Goal: Task Accomplishment & Management: Manage account settings

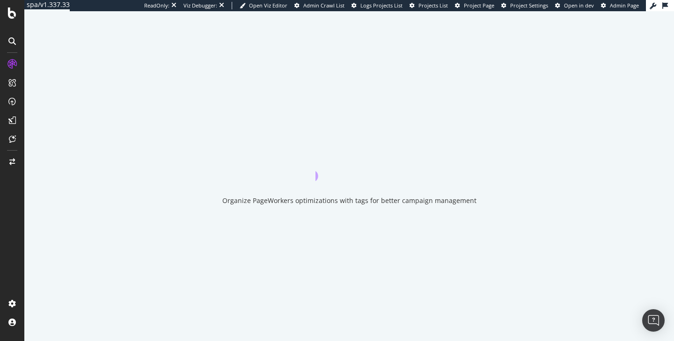
click at [496, 4] on div "Open Viz Editor Admin Crawl List Logs Projects List Projects List Project Page …" at bounding box center [443, 5] width 406 height 7
click at [487, 9] on div "ReadOnly: Viz Debugger: Open Viz Editor Admin Crawl List Logs Projects List Pro…" at bounding box center [395, 5] width 502 height 11
click at [487, 6] on span "Project Page" at bounding box center [479, 5] width 30 height 7
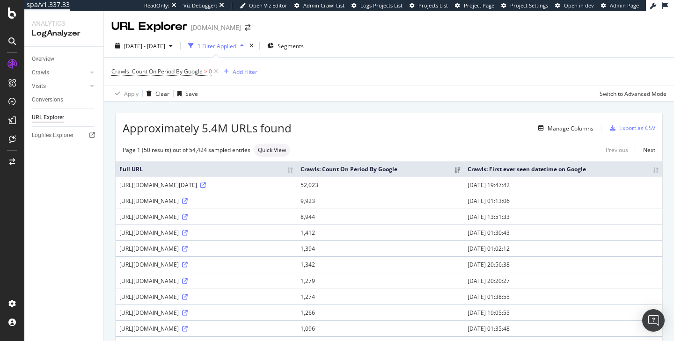
click at [654, 176] on th "Crawls: First ever seen datetime on Google" at bounding box center [563, 169] width 199 height 15
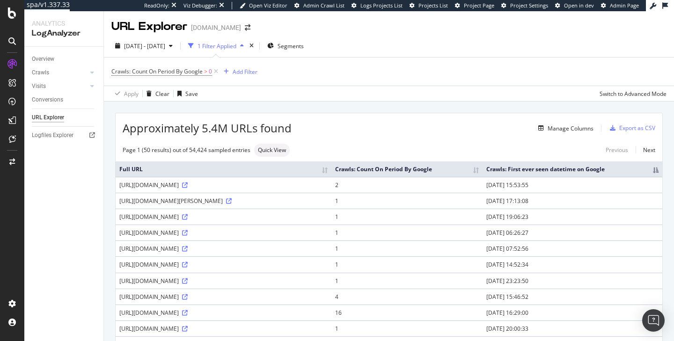
click at [652, 177] on th "Crawls: First ever seen datetime on Google" at bounding box center [573, 169] width 180 height 15
drag, startPoint x: 171, startPoint y: 218, endPoint x: 336, endPoint y: 219, distance: 165.3
click at [328, 205] on div "https://www.zeit.de/news/2025-09/16/43-jaehriger-in-chemnitz-mit-messer-verletzt" at bounding box center [223, 201] width 208 height 8
drag, startPoint x: 338, startPoint y: 219, endPoint x: 119, endPoint y: 217, distance: 218.2
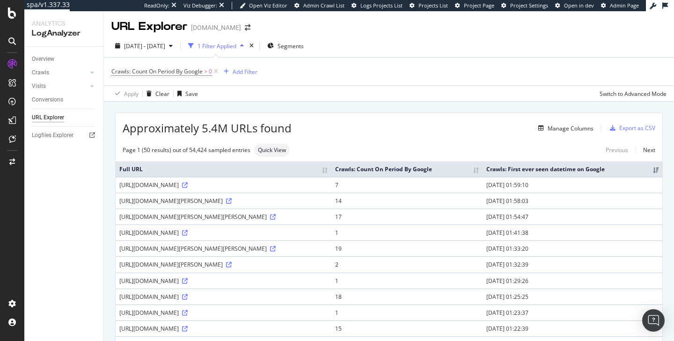
click at [119, 205] on div "https://www.zeit.de/news/2025-09/16/43-jaehriger-in-chemnitz-mit-messer-verletzt" at bounding box center [223, 201] width 208 height 8
copy div "https://www.zeit.de/news/2025-09/16/43-jaehriger-in-chemnitz-mit-messer-verletzt"
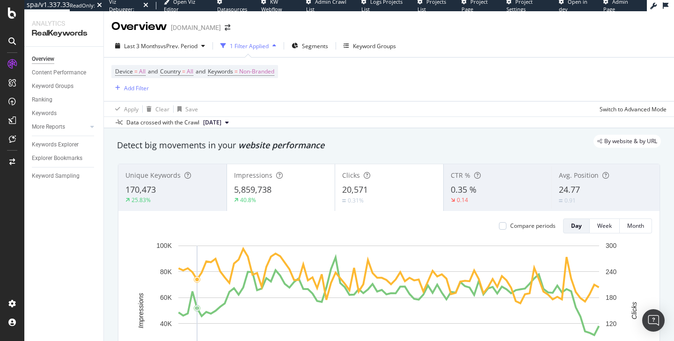
click at [352, 100] on div "Device = All and Country = All and Keywords = Non-Branded Add Filter" at bounding box center [388, 80] width 555 height 44
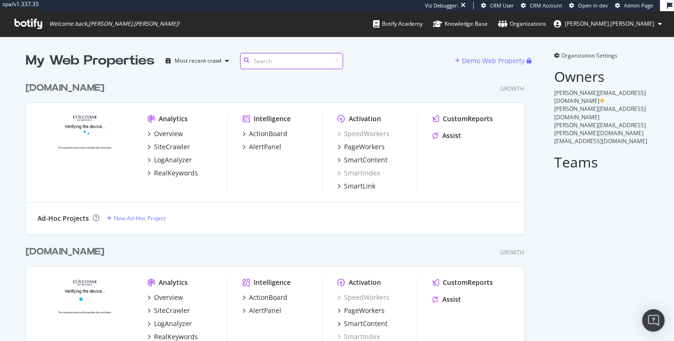
scroll to position [492, 506]
click at [82, 82] on div "uk.loccitane.com" at bounding box center [65, 88] width 79 height 14
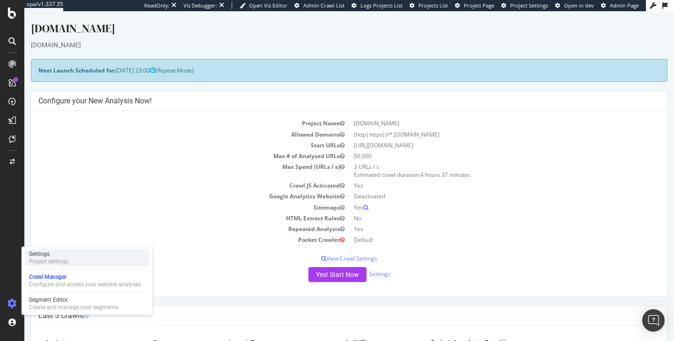
click at [60, 262] on div "Project settings" at bounding box center [48, 261] width 39 height 7
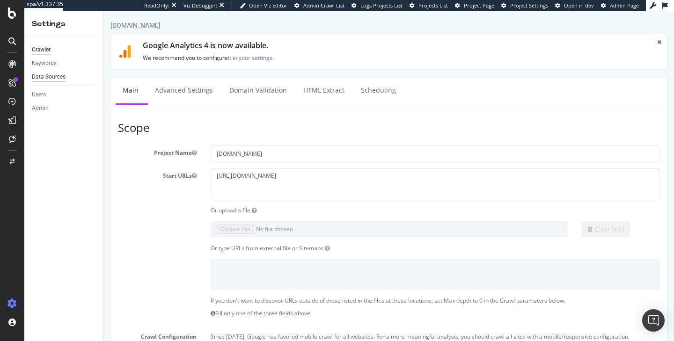
click at [52, 74] on div "Data Sources" at bounding box center [49, 77] width 34 height 10
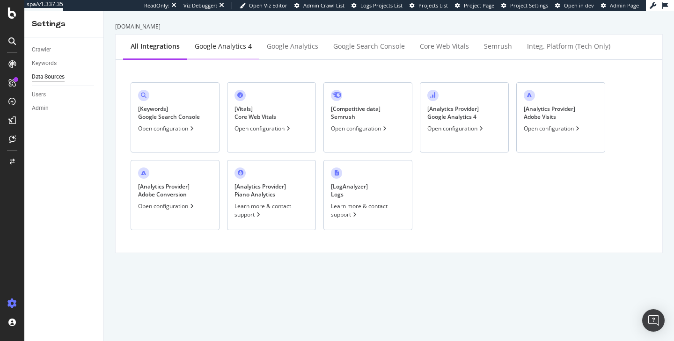
click at [244, 47] on div "Google Analytics 4" at bounding box center [223, 46] width 57 height 9
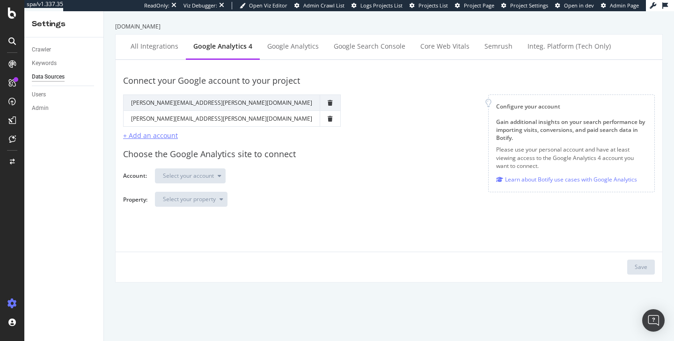
click at [134, 136] on div "+ Add an account" at bounding box center [150, 135] width 55 height 9
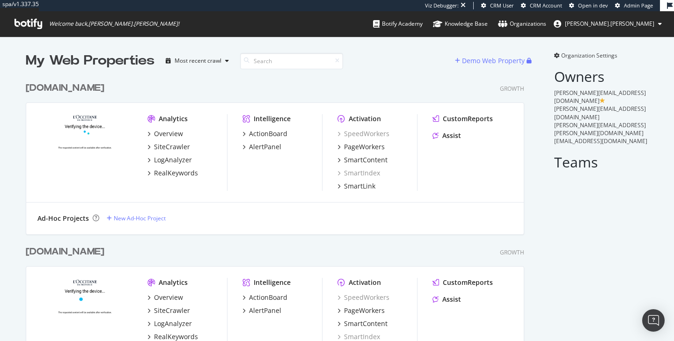
scroll to position [492, 506]
click at [50, 251] on div "es.loccitane.com" at bounding box center [65, 252] width 79 height 14
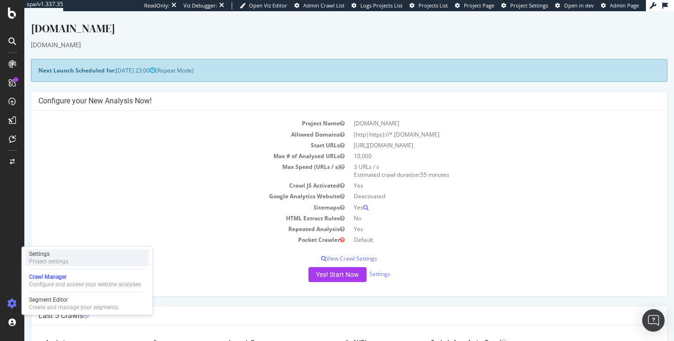
click at [73, 265] on div "Settings Project settings" at bounding box center [87, 258] width 124 height 17
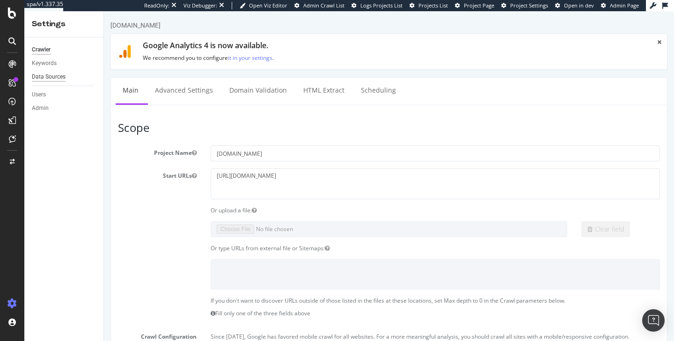
click at [49, 81] on div "Data Sources" at bounding box center [49, 77] width 34 height 10
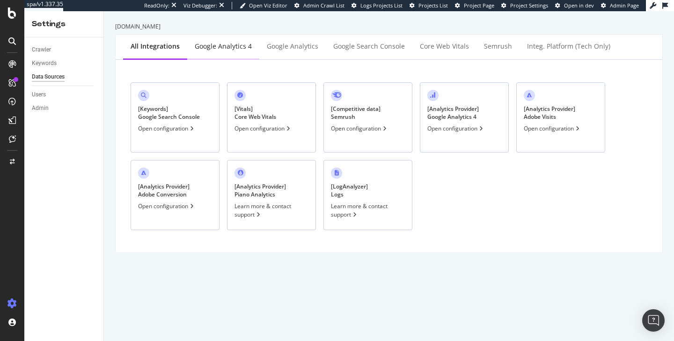
click at [226, 45] on div "Google Analytics 4" at bounding box center [223, 46] width 57 height 9
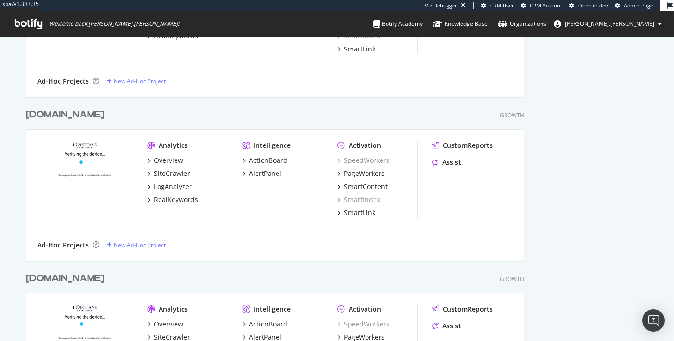
scroll to position [236, 0]
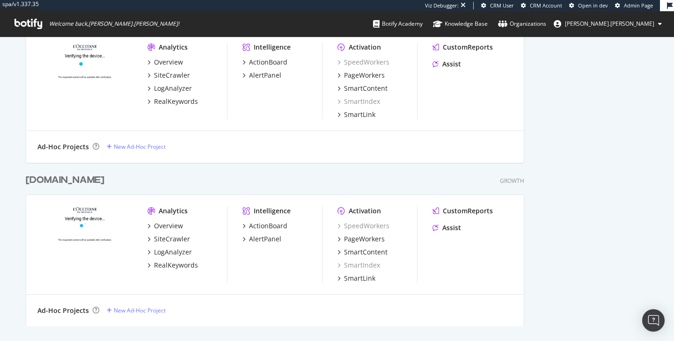
click at [77, 180] on div "de.loccitane.com" at bounding box center [65, 181] width 79 height 14
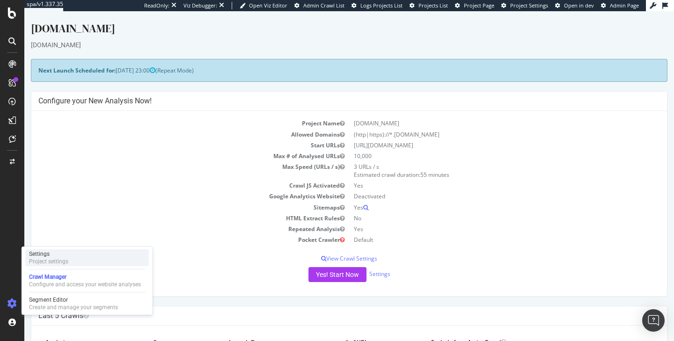
click at [66, 255] on div "Settings" at bounding box center [48, 254] width 39 height 7
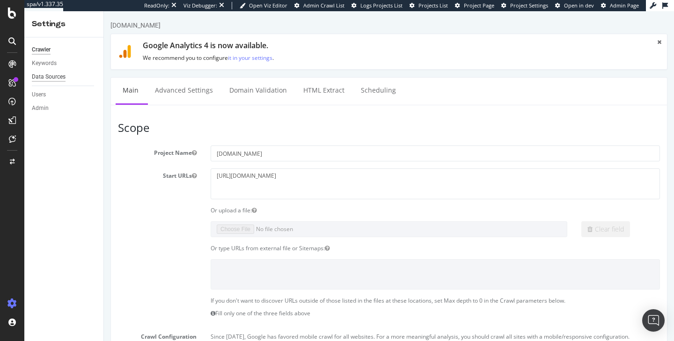
click at [51, 77] on div "Data Sources" at bounding box center [49, 77] width 34 height 10
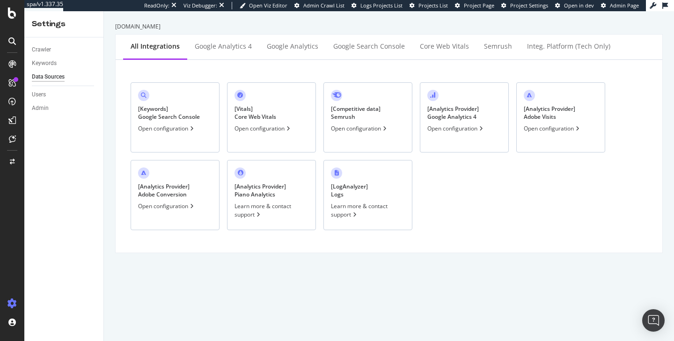
click at [219, 60] on div "[ Keywords ] Google Search Console Open configuration [ Vitals ] Core Web Vital…" at bounding box center [389, 156] width 547 height 193
click at [213, 53] on div "Google Analytics 4" at bounding box center [223, 47] width 72 height 26
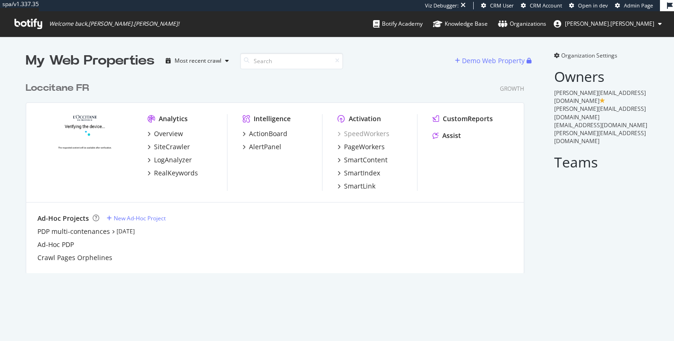
scroll to position [203, 506]
click at [68, 91] on div "Loccitane FR" at bounding box center [57, 88] width 63 height 14
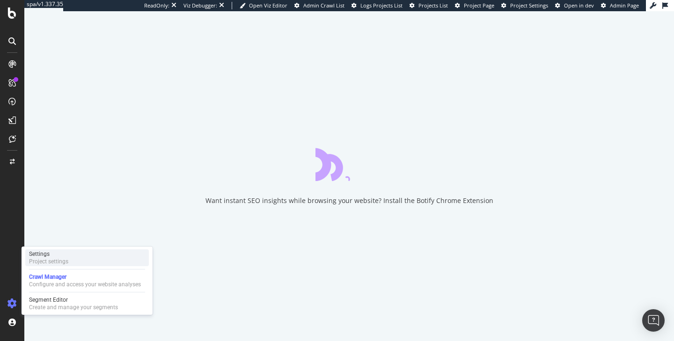
click at [64, 255] on div "Settings" at bounding box center [48, 254] width 39 height 7
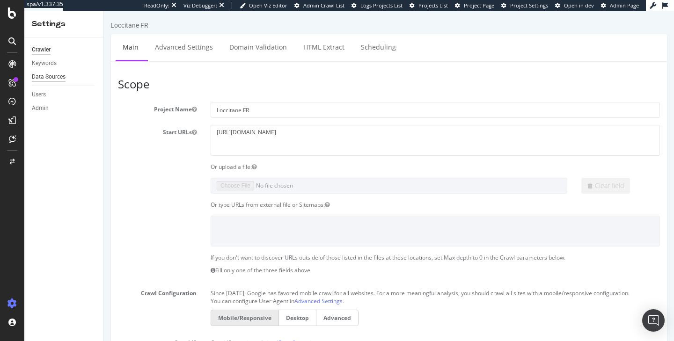
click at [49, 80] on div "Data Sources" at bounding box center [49, 77] width 34 height 10
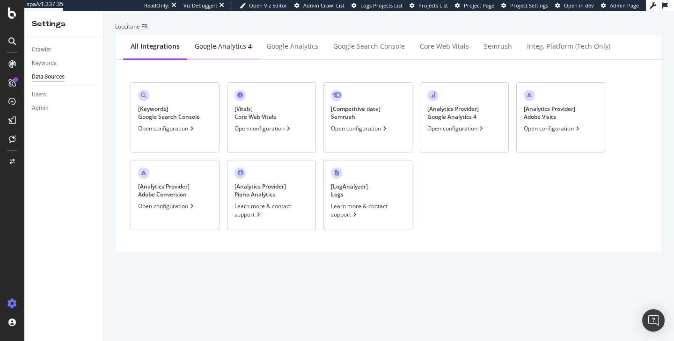
click at [230, 52] on div "Google Analytics 4" at bounding box center [223, 47] width 72 height 26
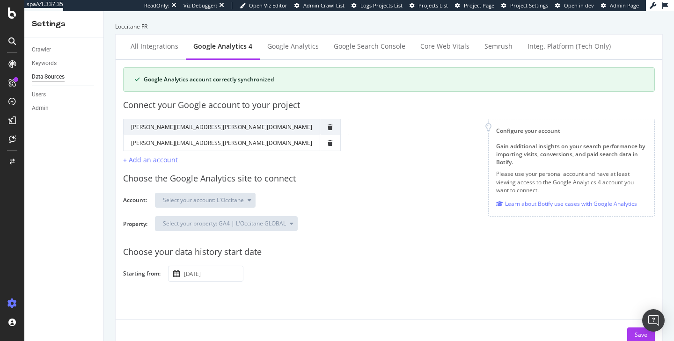
click at [207, 82] on div "Google Analytics account correctly synchronized" at bounding box center [394, 79] width 500 height 8
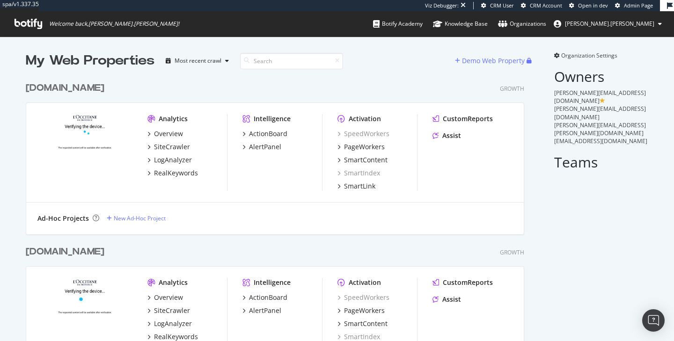
scroll to position [492, 506]
click at [90, 87] on div "[DOMAIN_NAME]" at bounding box center [65, 88] width 79 height 14
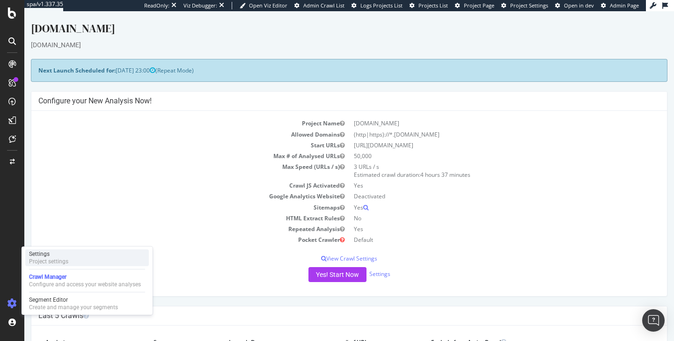
click at [71, 256] on div "Settings Project settings" at bounding box center [87, 258] width 124 height 17
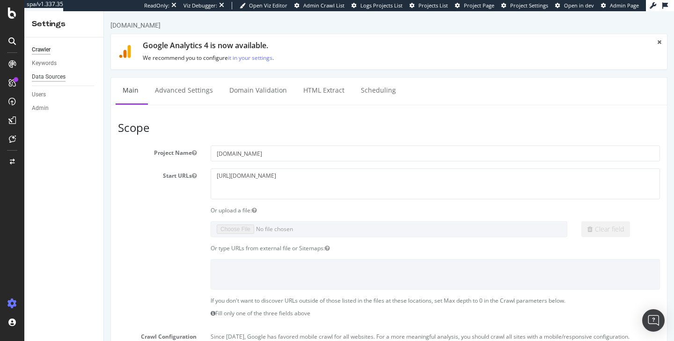
click at [61, 77] on div "Data Sources" at bounding box center [49, 77] width 34 height 10
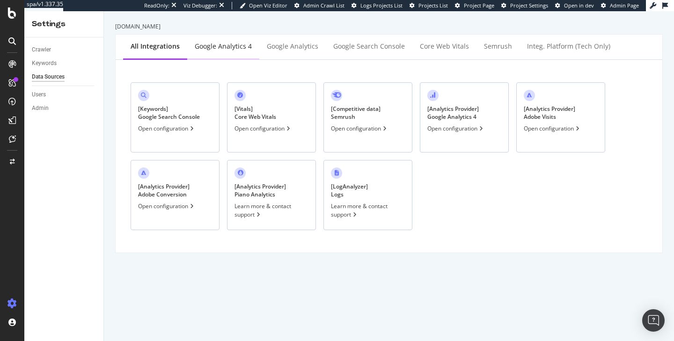
click at [233, 46] on div "Google Analytics 4" at bounding box center [223, 46] width 57 height 9
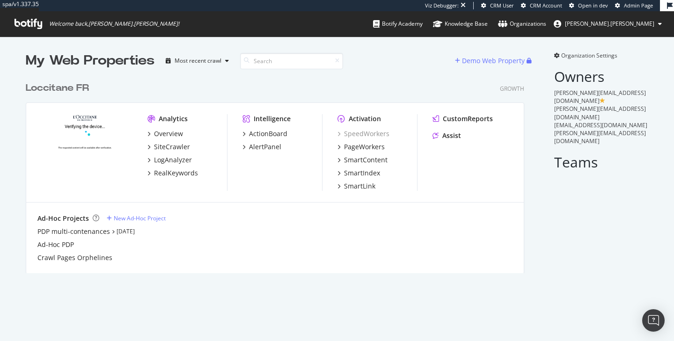
scroll to position [203, 506]
click at [61, 89] on div "Loccitane FR" at bounding box center [57, 88] width 63 height 14
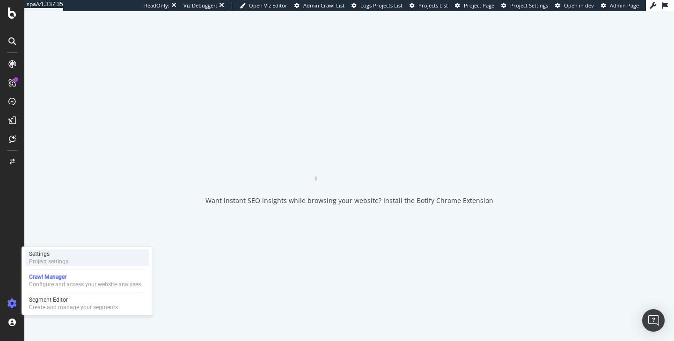
click at [59, 256] on div "Settings" at bounding box center [48, 254] width 39 height 7
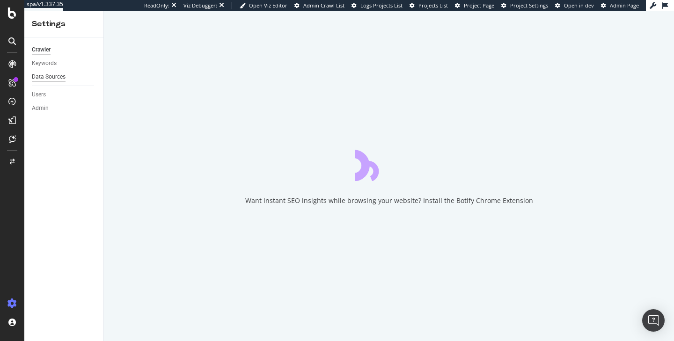
click at [60, 78] on div "Data Sources" at bounding box center [49, 77] width 34 height 10
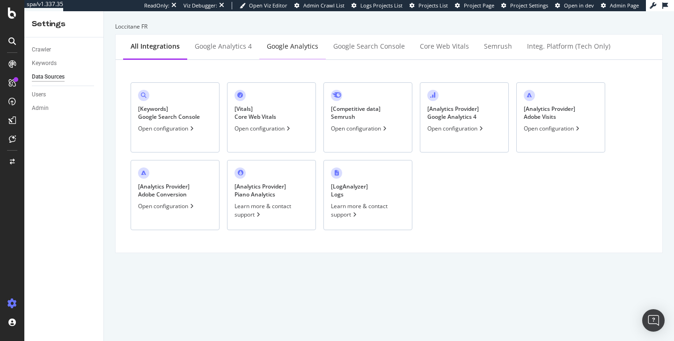
click at [304, 49] on div "Google Analytics" at bounding box center [293, 46] width 52 height 9
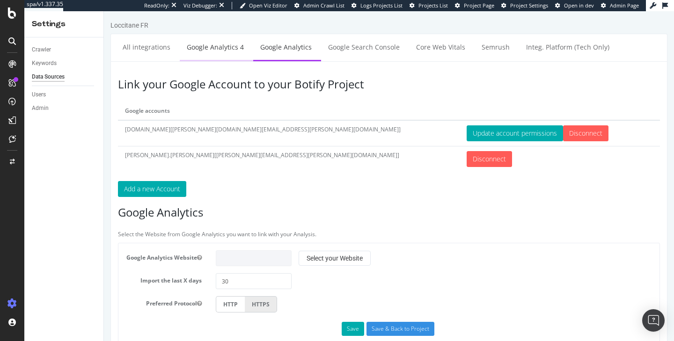
click at [207, 52] on link "Google Analytics 4" at bounding box center [215, 47] width 71 height 26
